Goal: Navigation & Orientation: Understand site structure

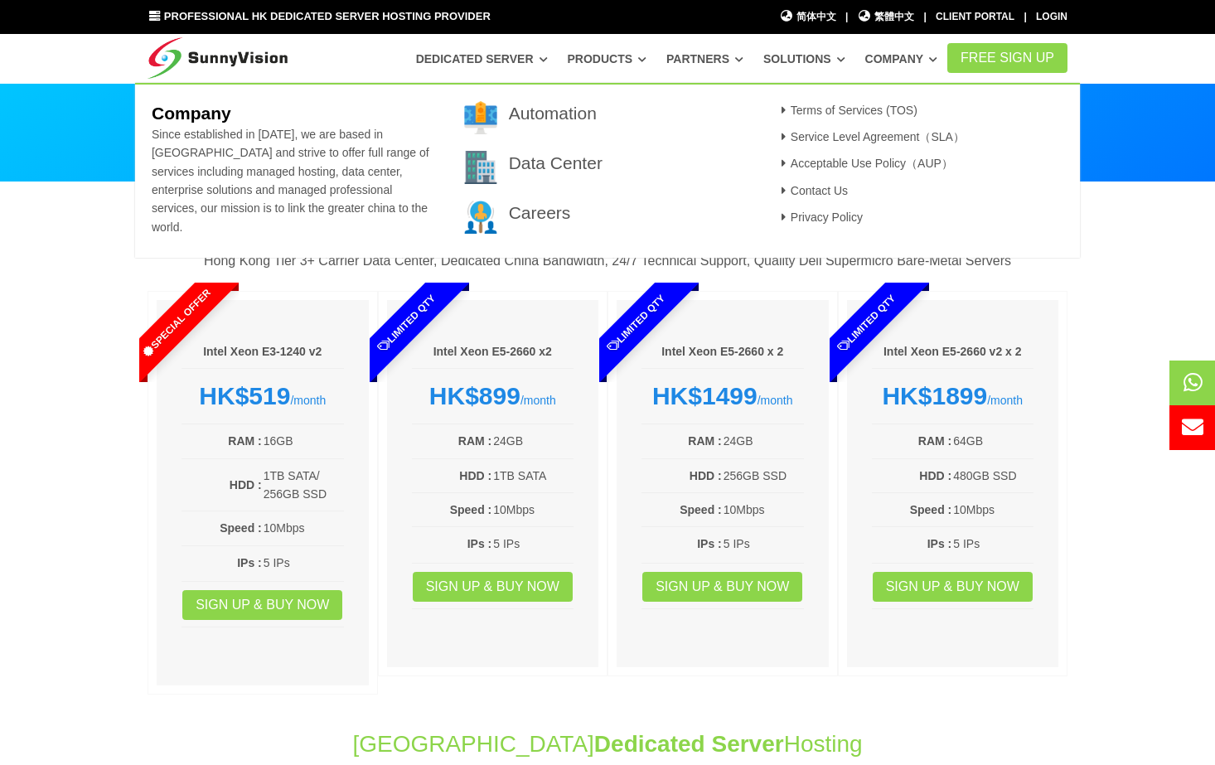
click at [909, 60] on link "Company" at bounding box center [901, 59] width 73 height 30
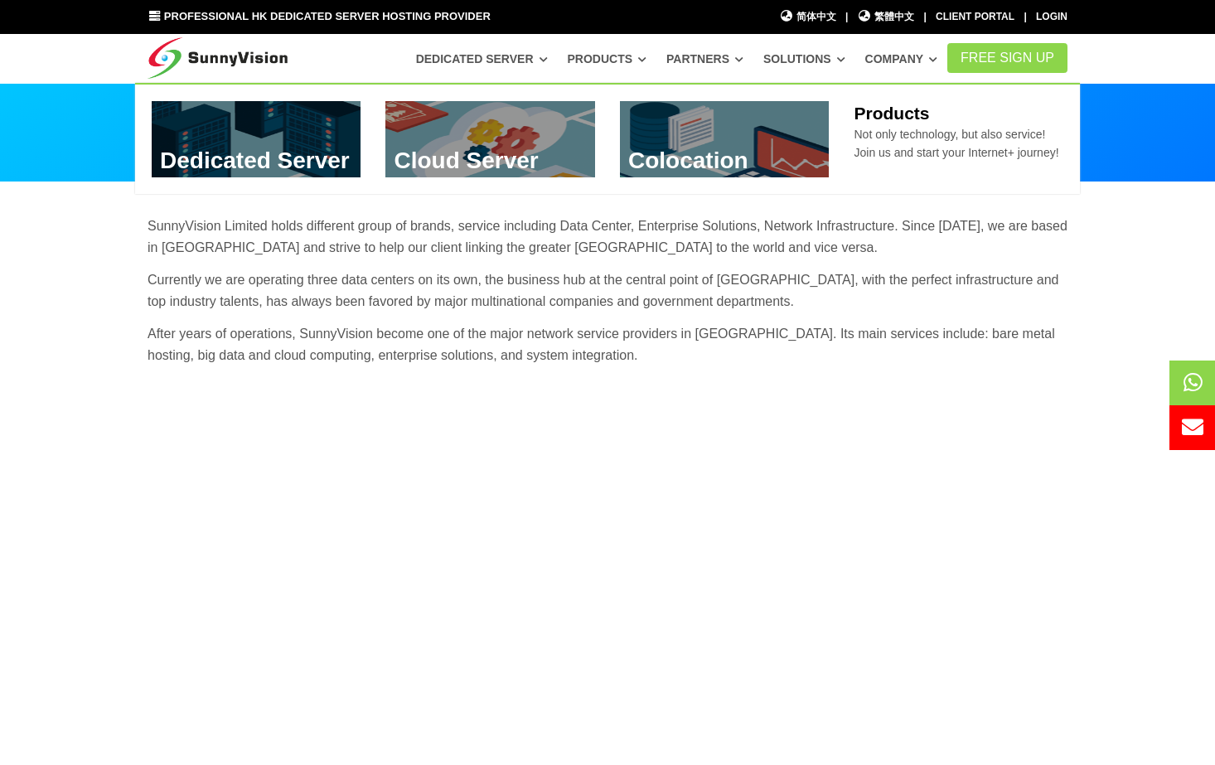
click at [646, 56] on icon at bounding box center [642, 59] width 8 height 9
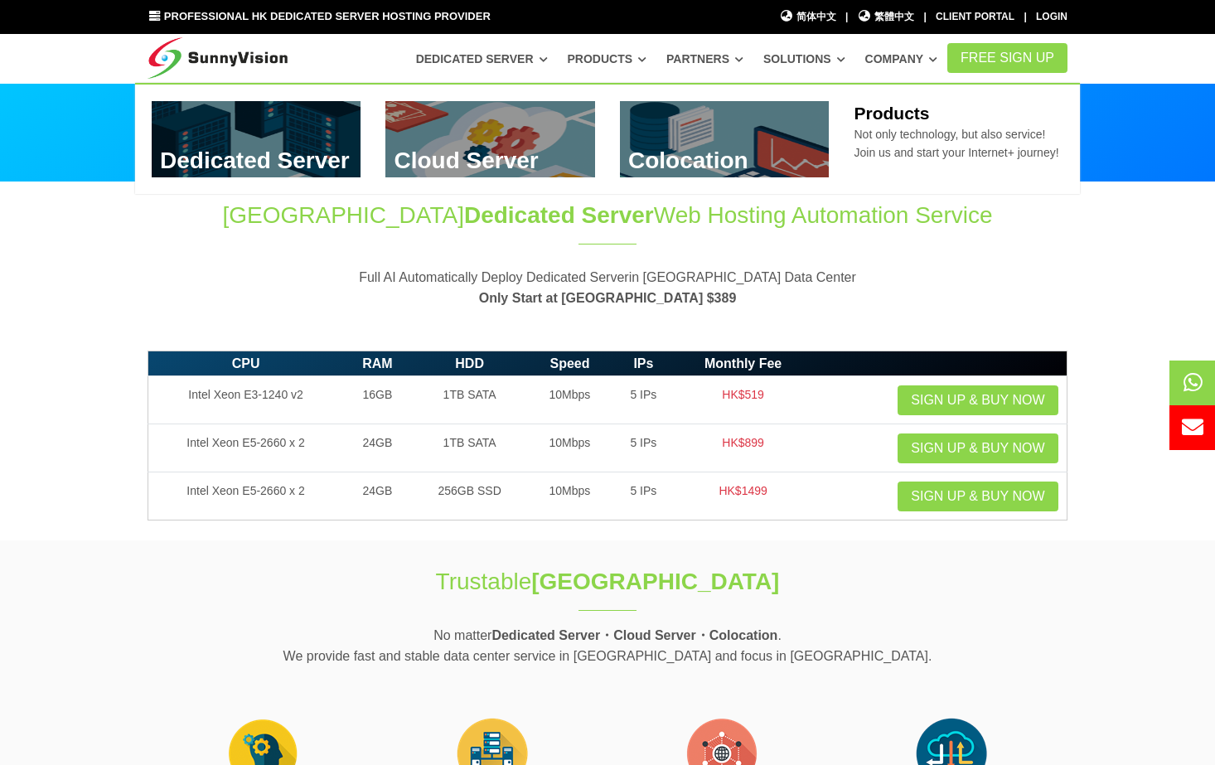
drag, startPoint x: 0, startPoint y: 2, endPoint x: 628, endPoint y: 57, distance: 630.5
click at [628, 57] on link "Products" at bounding box center [607, 59] width 80 height 30
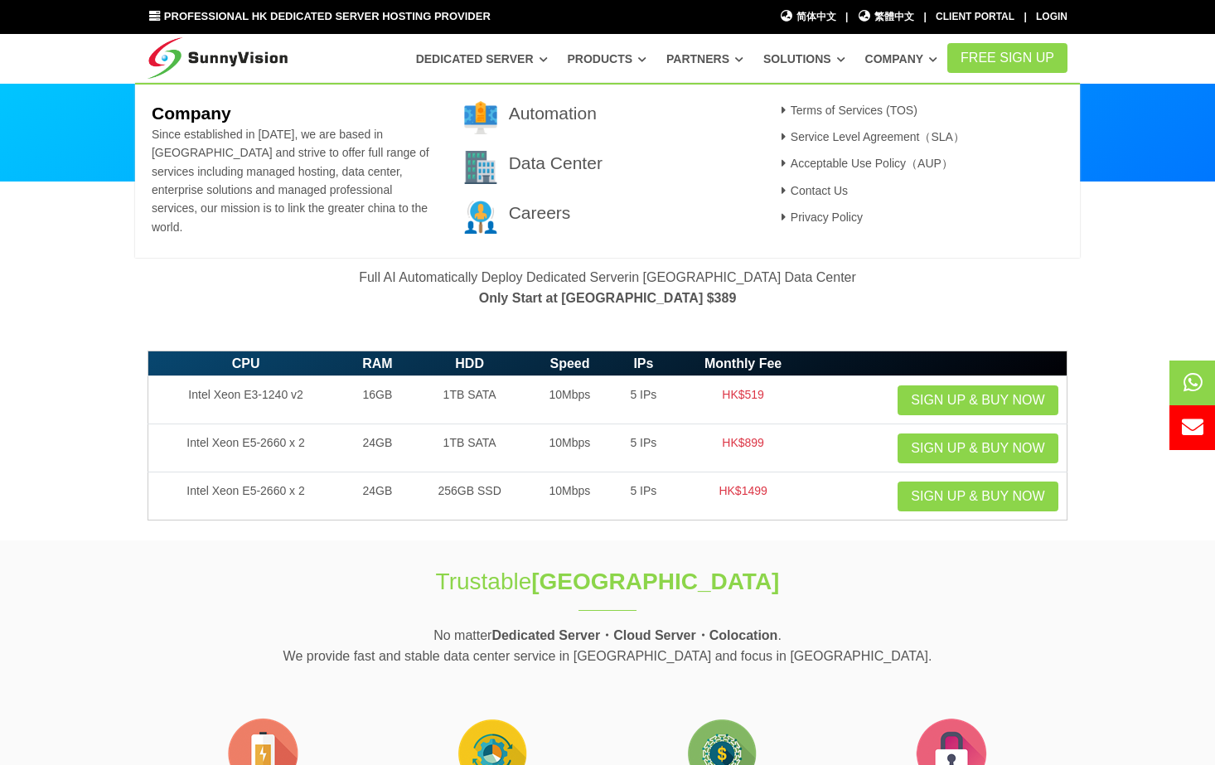
click at [917, 57] on link "Company" at bounding box center [901, 59] width 73 height 30
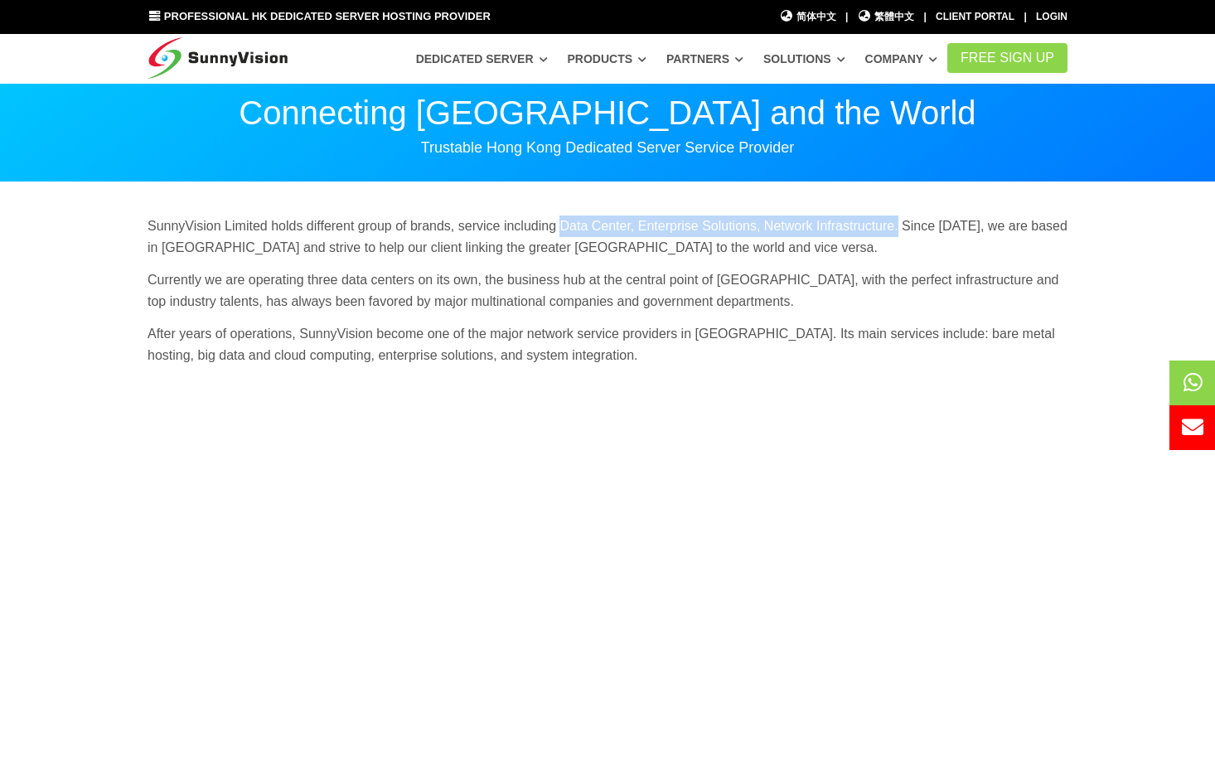
drag, startPoint x: 561, startPoint y: 228, endPoint x: 895, endPoint y: 229, distance: 334.0
click at [895, 229] on p "SunnyVision Limited holds different group of brands, service including Data Cen…" at bounding box center [608, 236] width 920 height 42
copy p "Data Center, Enterprise Solutions, Network Infrastructure."
drag, startPoint x: 460, startPoint y: 225, endPoint x: 896, endPoint y: 236, distance: 436.0
click at [896, 236] on p "SunnyVision Limited holds different group of brands, service including Data Cen…" at bounding box center [608, 236] width 920 height 42
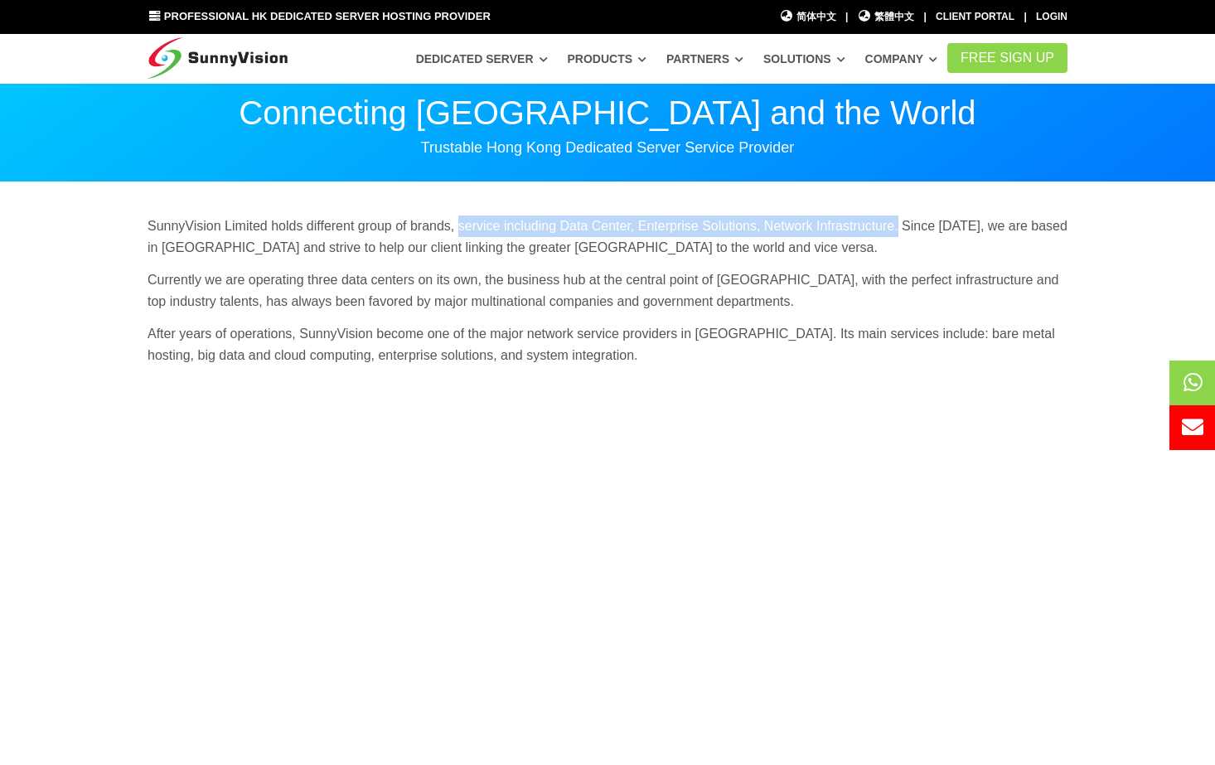
copy p "service including Data Center, Enterprise Solutions, Network Infrastructure."
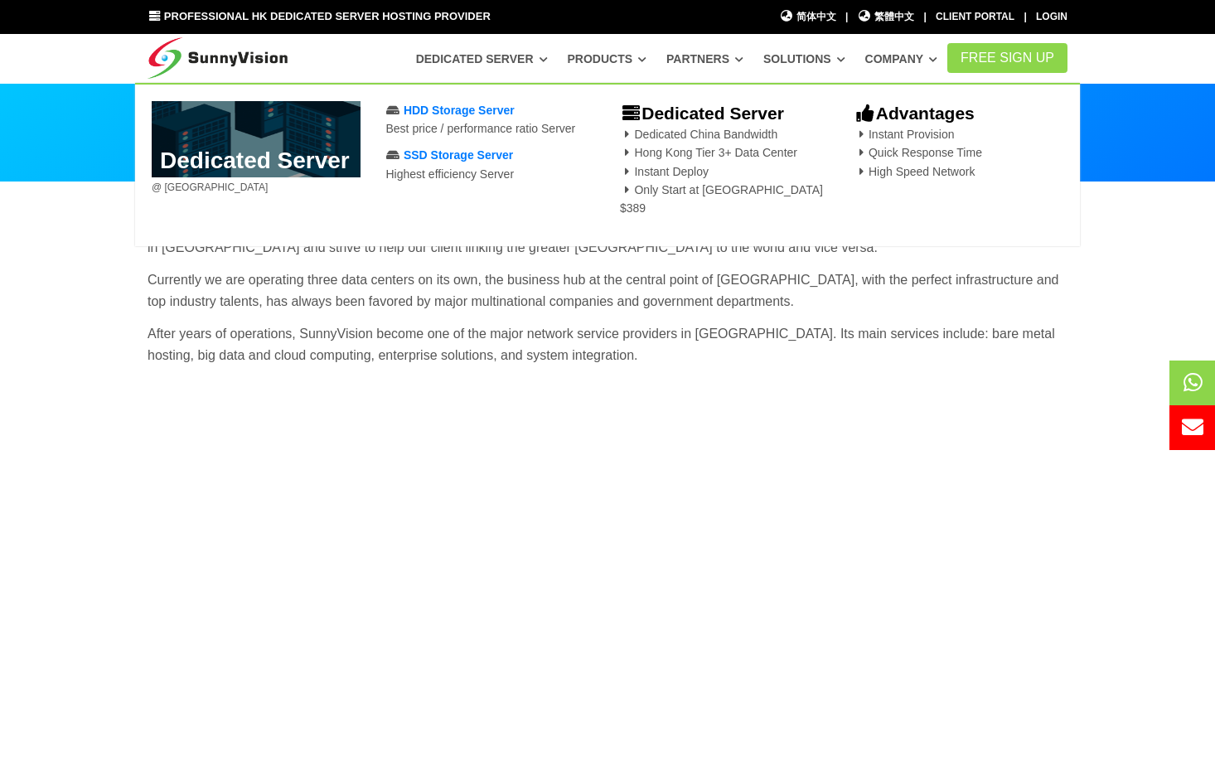
click at [241, 61] on img at bounding box center [218, 54] width 140 height 41
